Goal: Task Accomplishment & Management: Complete application form

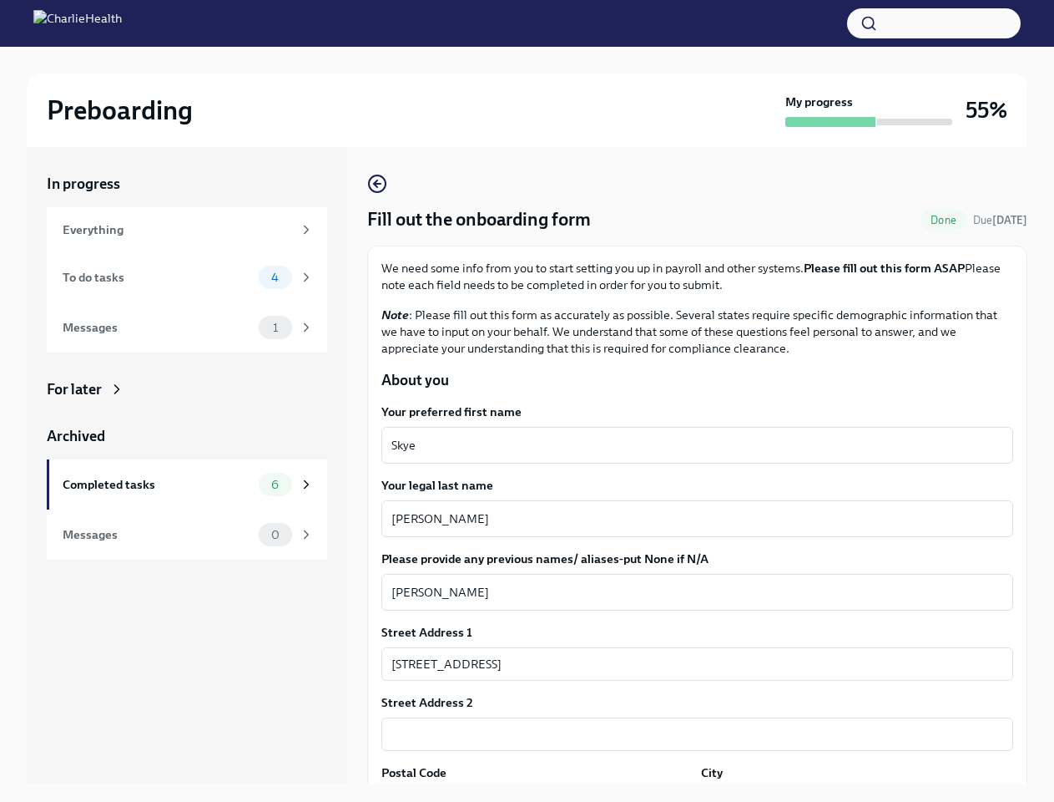
click at [934, 23] on button "button" at bounding box center [934, 23] width 174 height 30
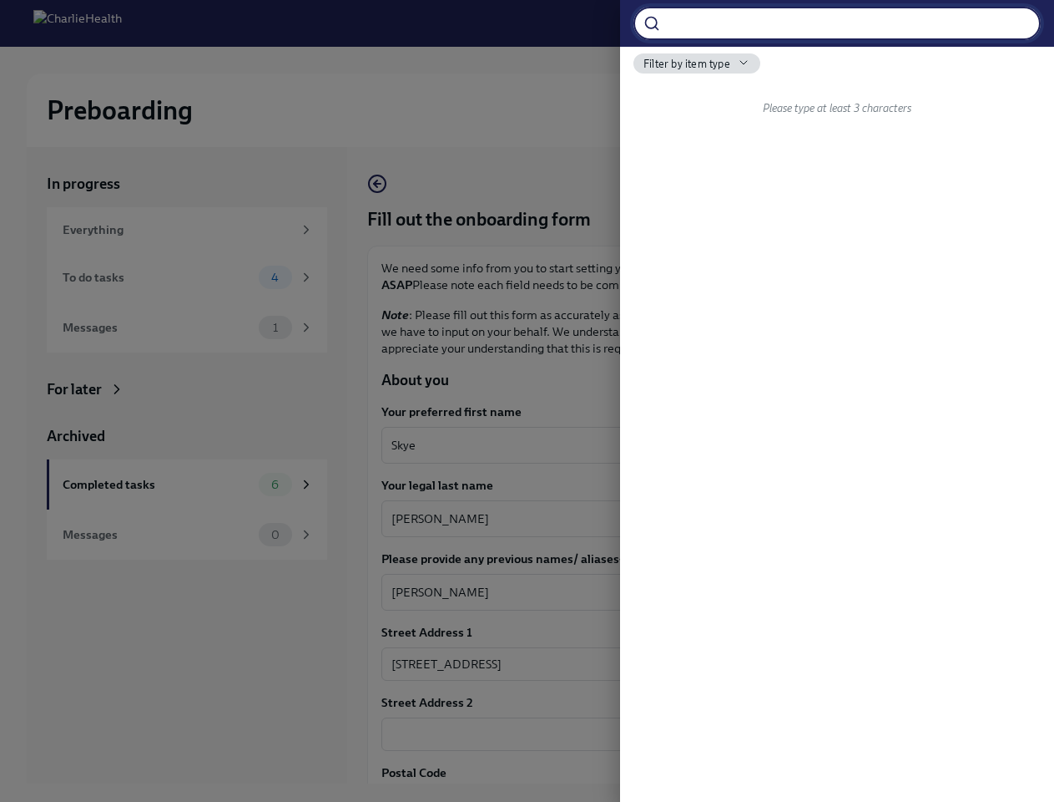
click at [690, 445] on div at bounding box center [527, 401] width 1054 height 802
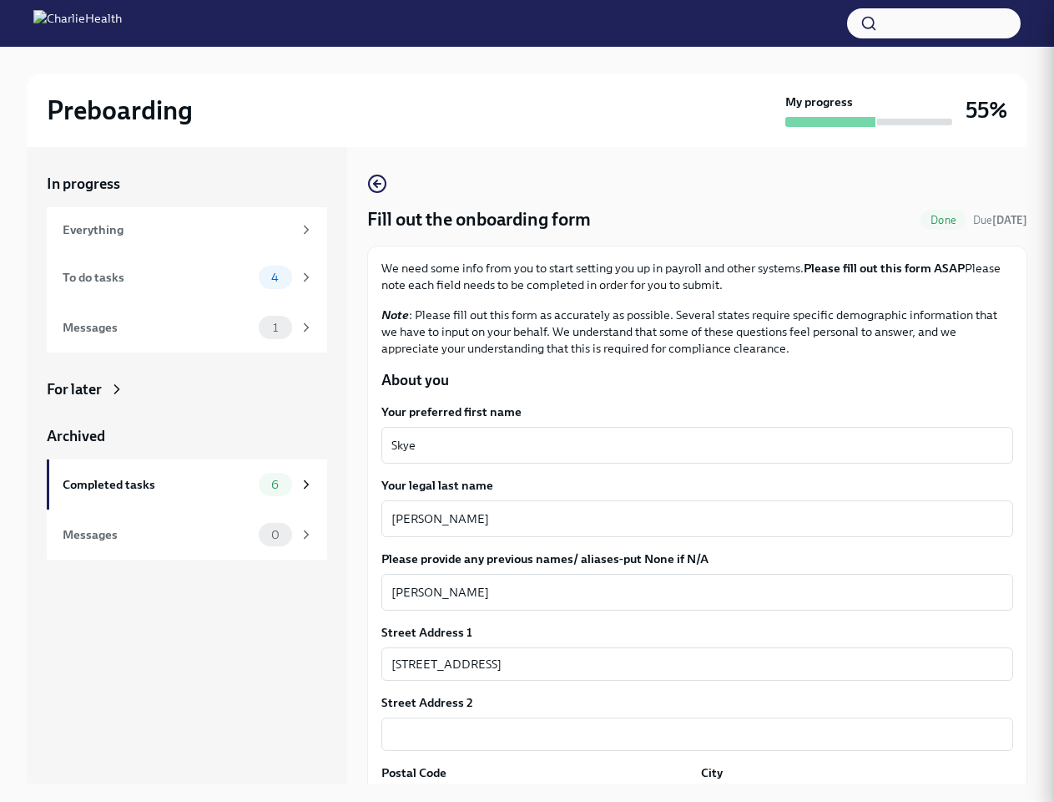
click at [690, 518] on textarea "[PERSON_NAME]" at bounding box center [698, 518] width 612 height 20
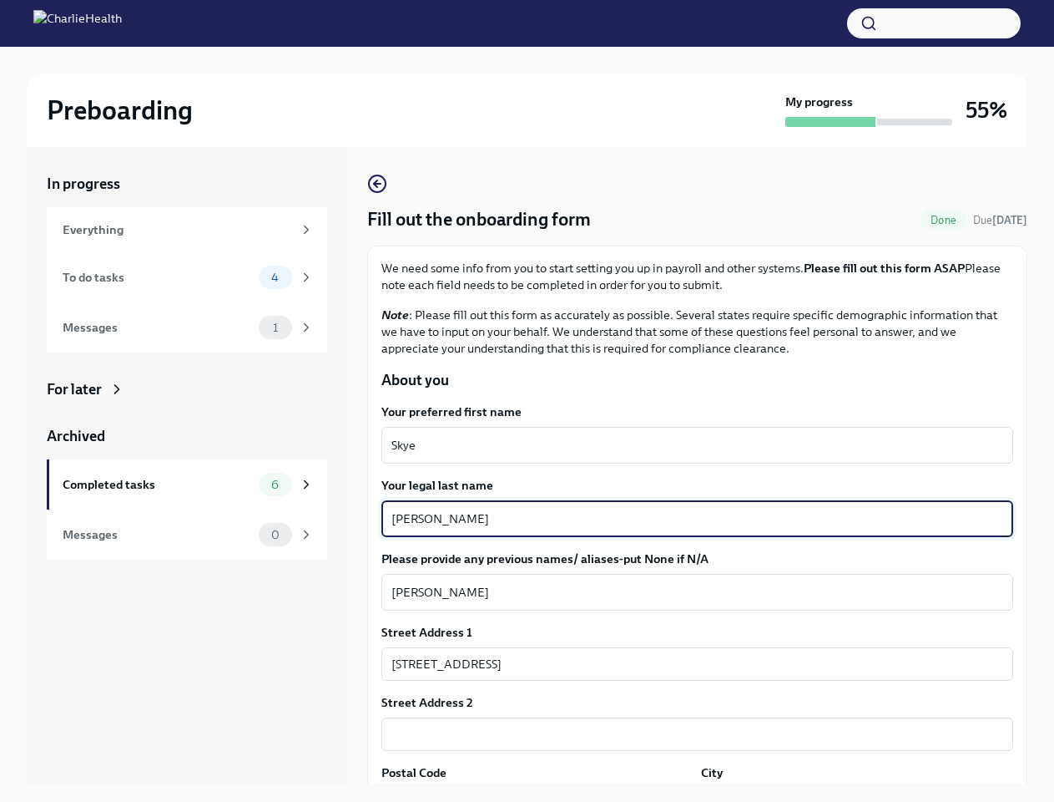
click at [690, 592] on textarea "[PERSON_NAME]" at bounding box center [698, 592] width 612 height 20
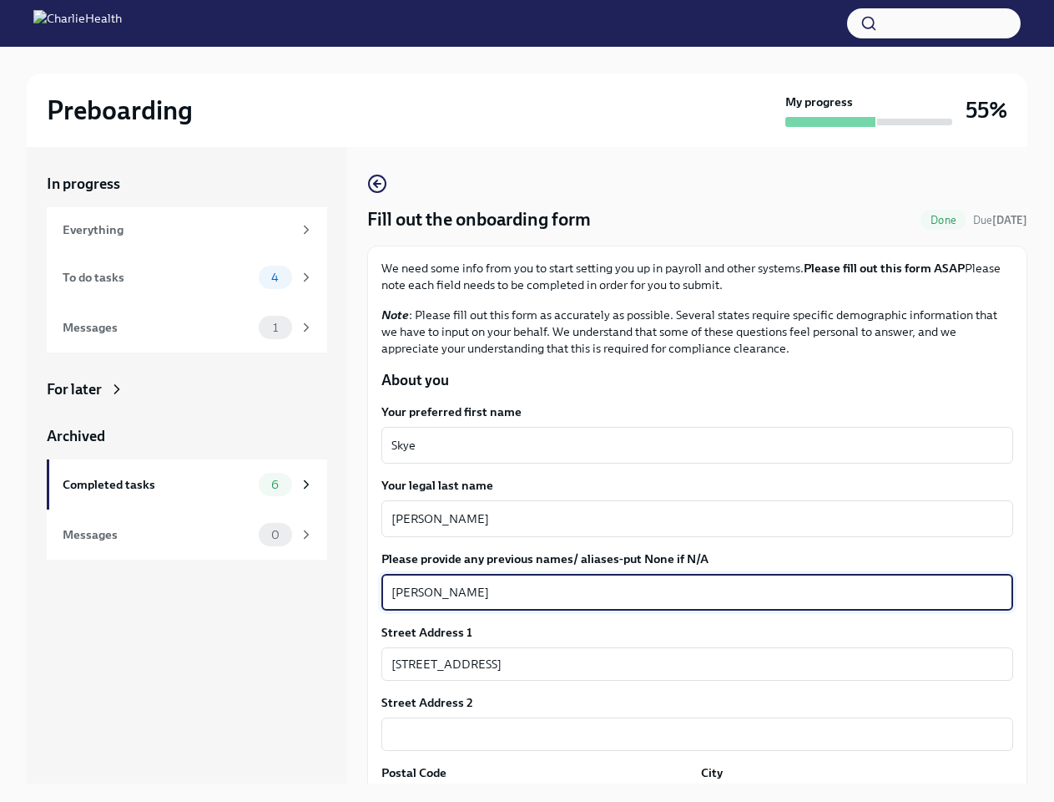
click at [690, 664] on input "[STREET_ADDRESS]" at bounding box center [698, 663] width 632 height 33
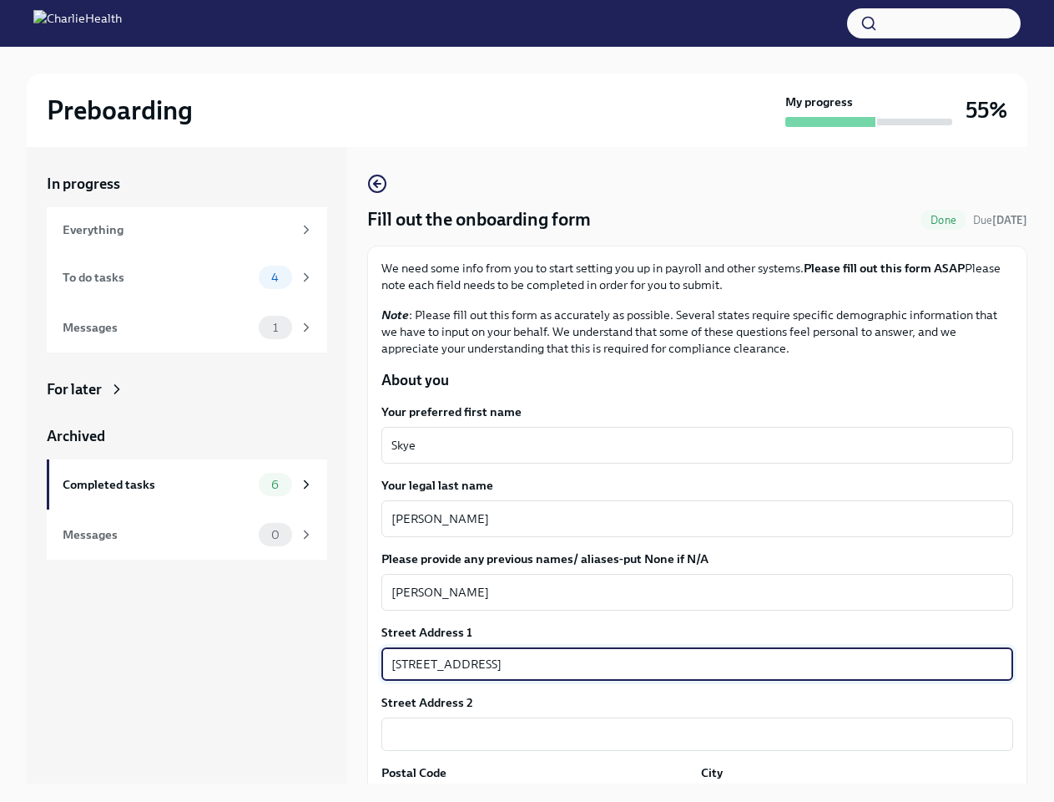
click at [690, 734] on input "text" at bounding box center [698, 733] width 632 height 33
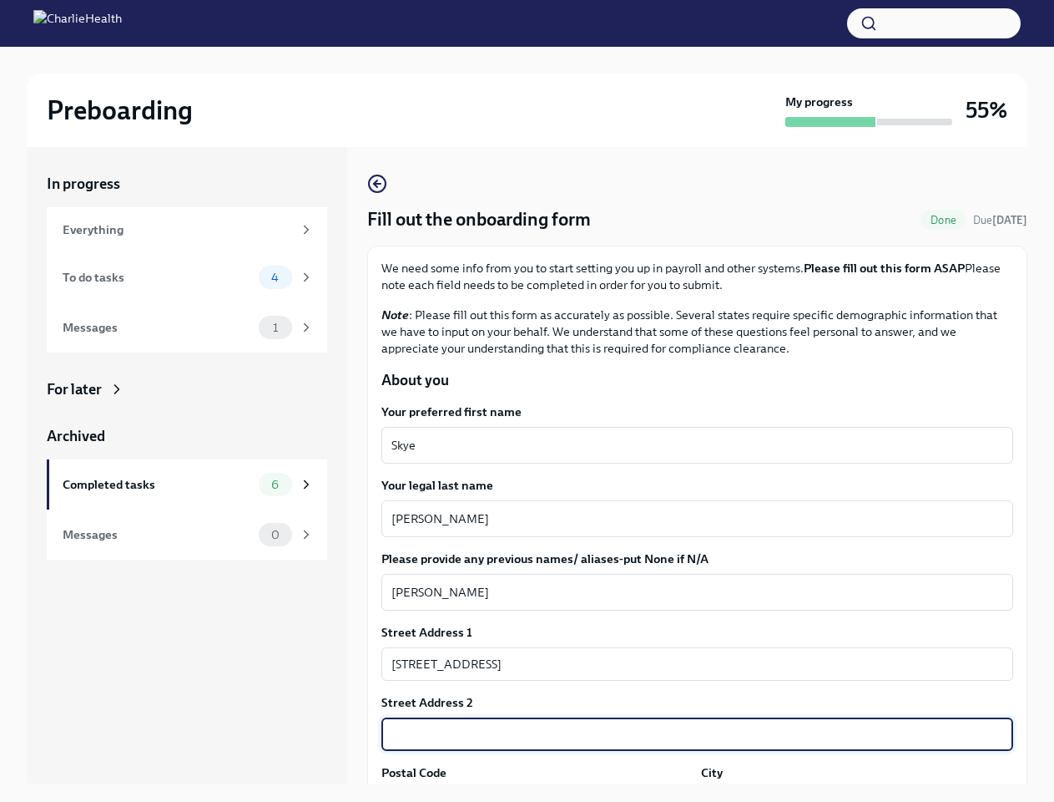
click at [534, 794] on div "In progress Everything To do tasks 4 Messages 1 For later Archived Completed ta…" at bounding box center [527, 478] width 1001 height 663
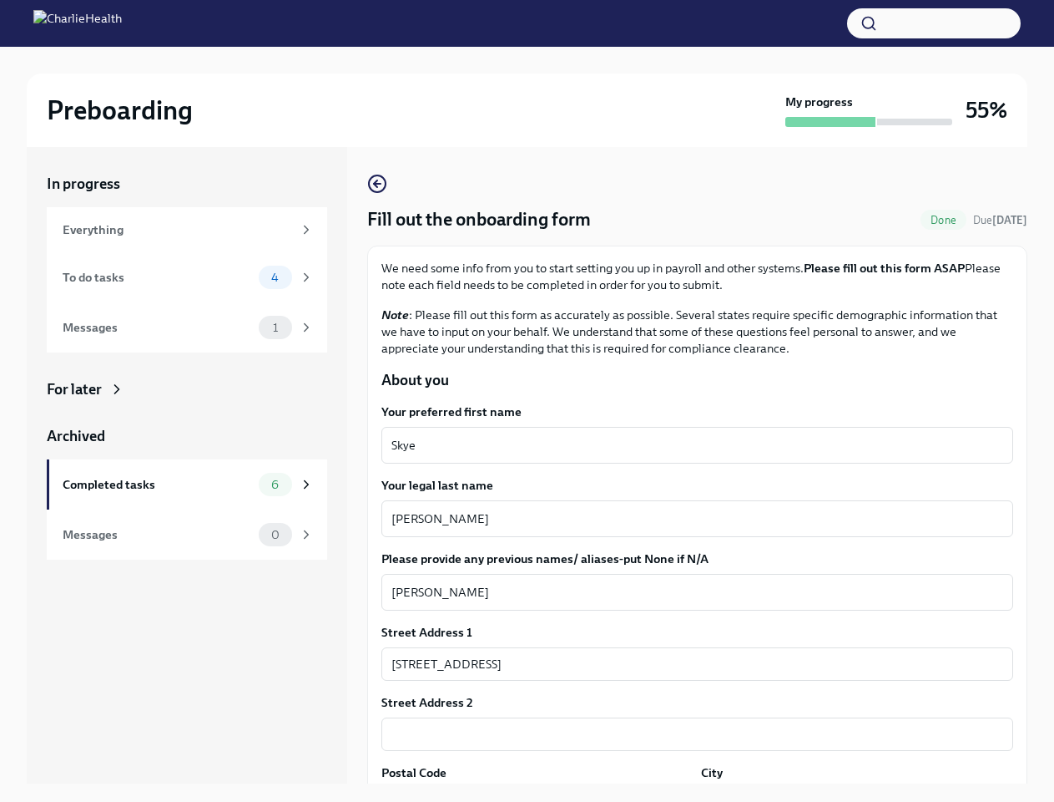
click at [847, 794] on div "In progress Everything To do tasks 4 Messages 1 For later Archived Completed ta…" at bounding box center [527, 478] width 1001 height 663
